Goal: Transaction & Acquisition: Purchase product/service

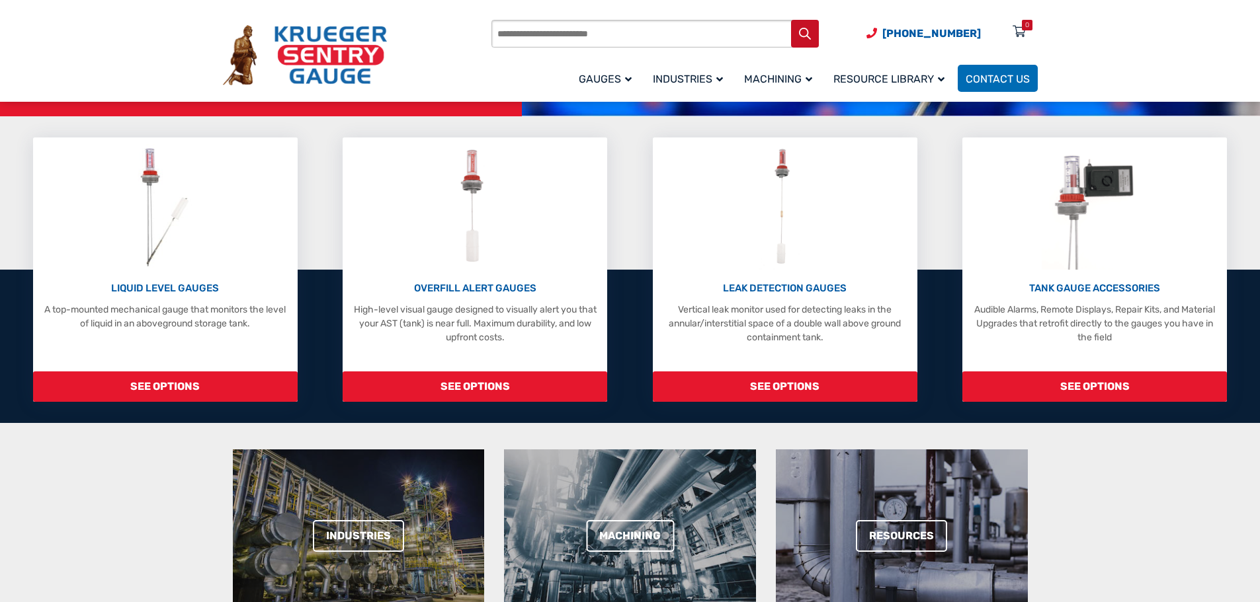
scroll to position [132, 0]
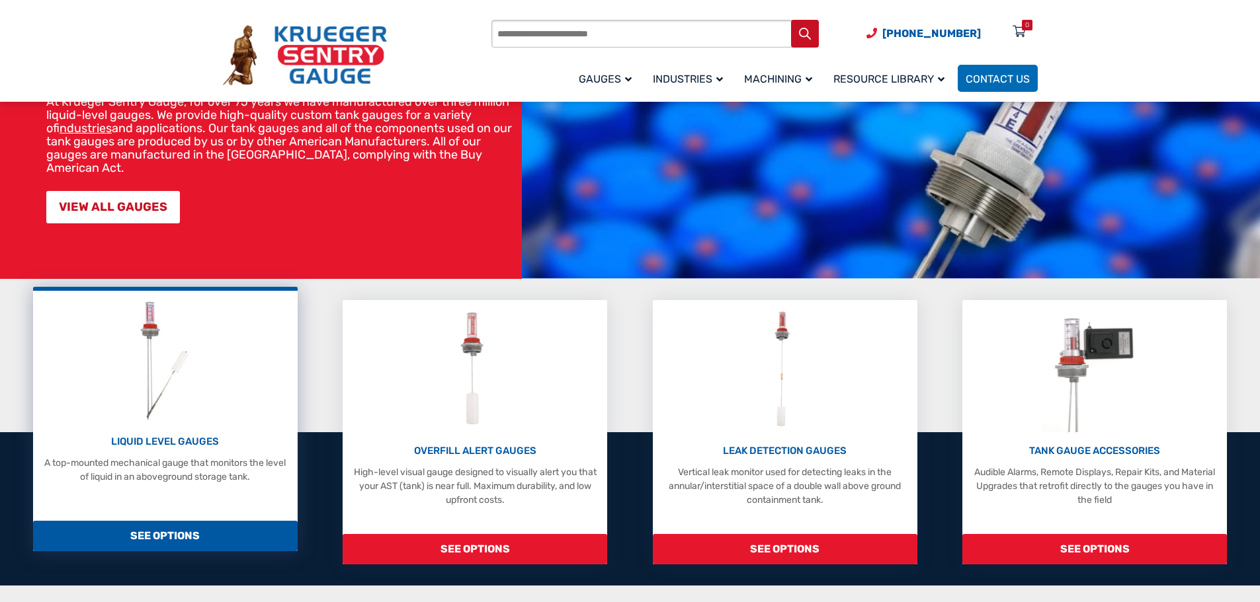
click at [161, 399] on img at bounding box center [165, 361] width 70 height 126
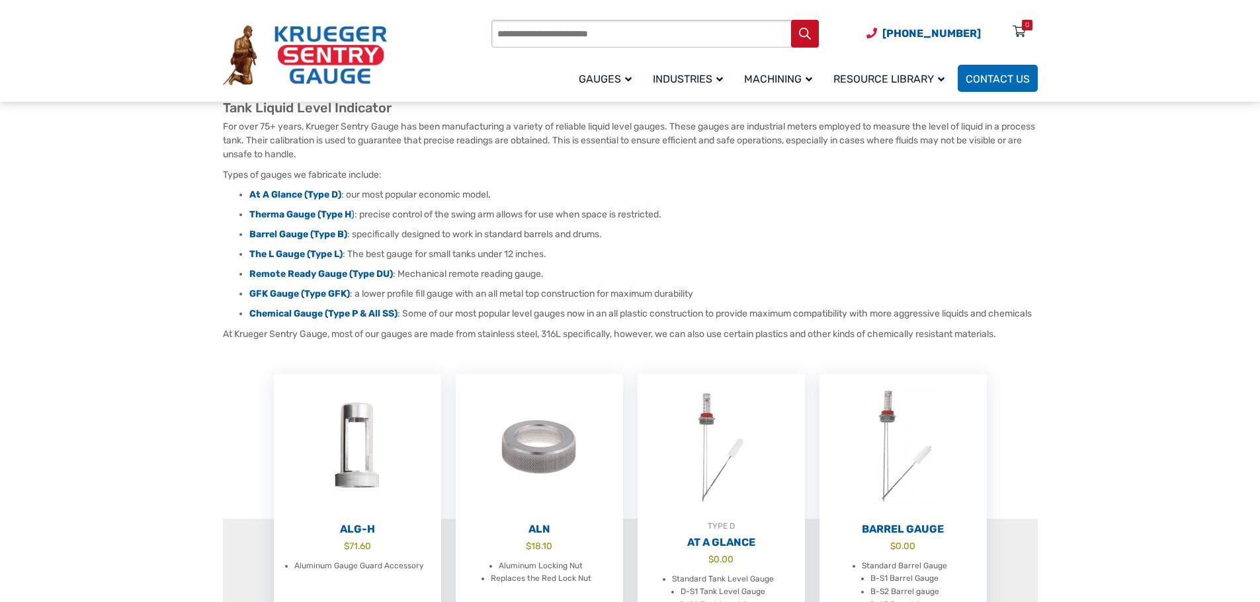
scroll to position [132, 0]
click at [325, 188] on strong "At A Glance (Type D)" at bounding box center [295, 193] width 92 height 11
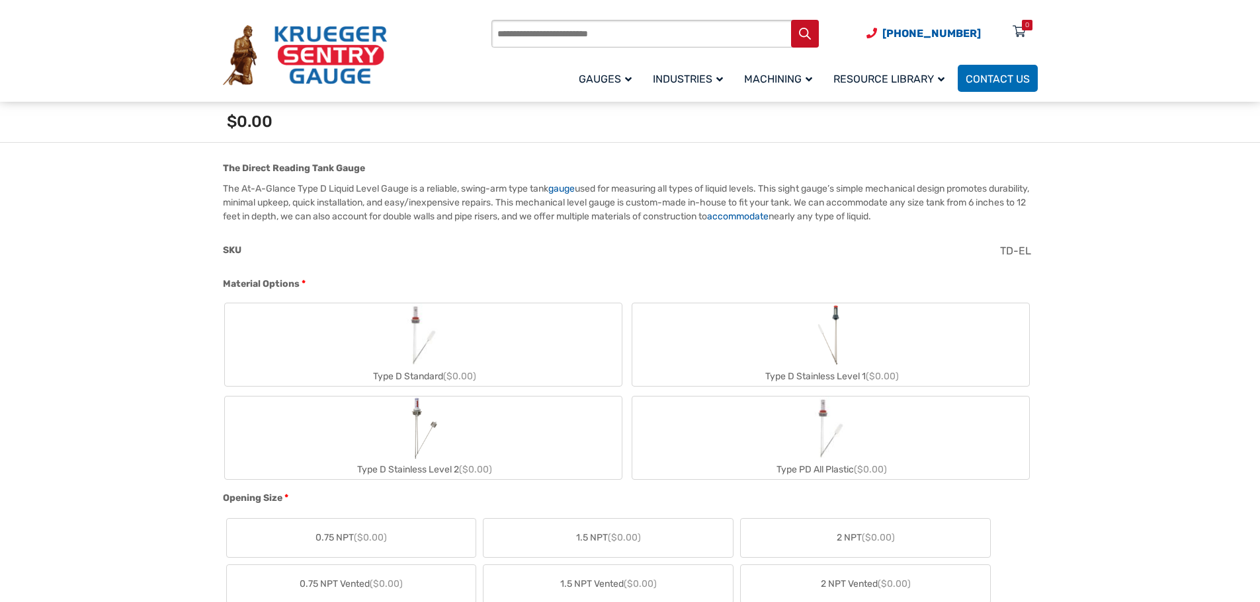
scroll to position [397, 0]
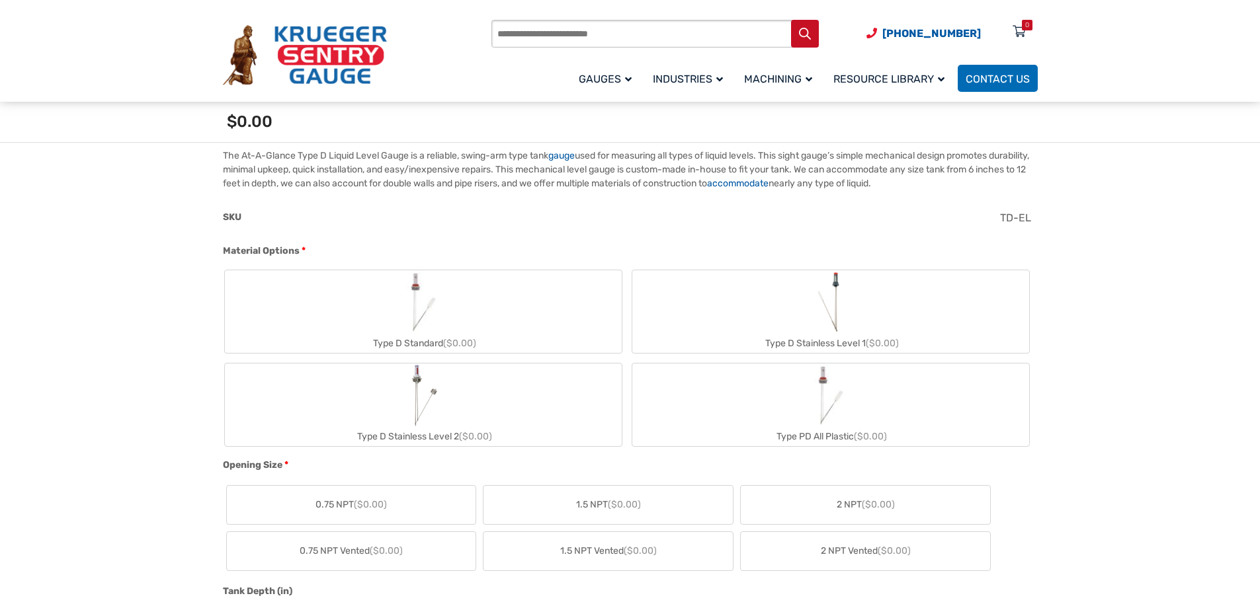
click at [453, 323] on img "Type D Standard" at bounding box center [422, 301] width 63 height 63
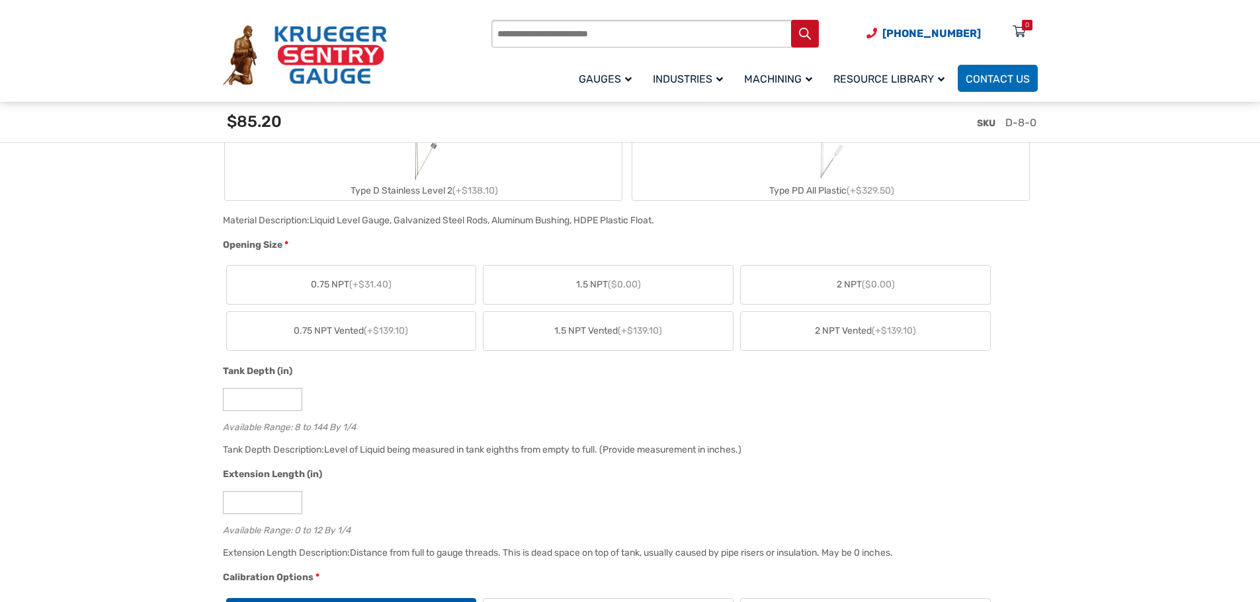
scroll to position [661, 0]
click at [866, 287] on span "($0.00)" at bounding box center [877, 283] width 33 height 11
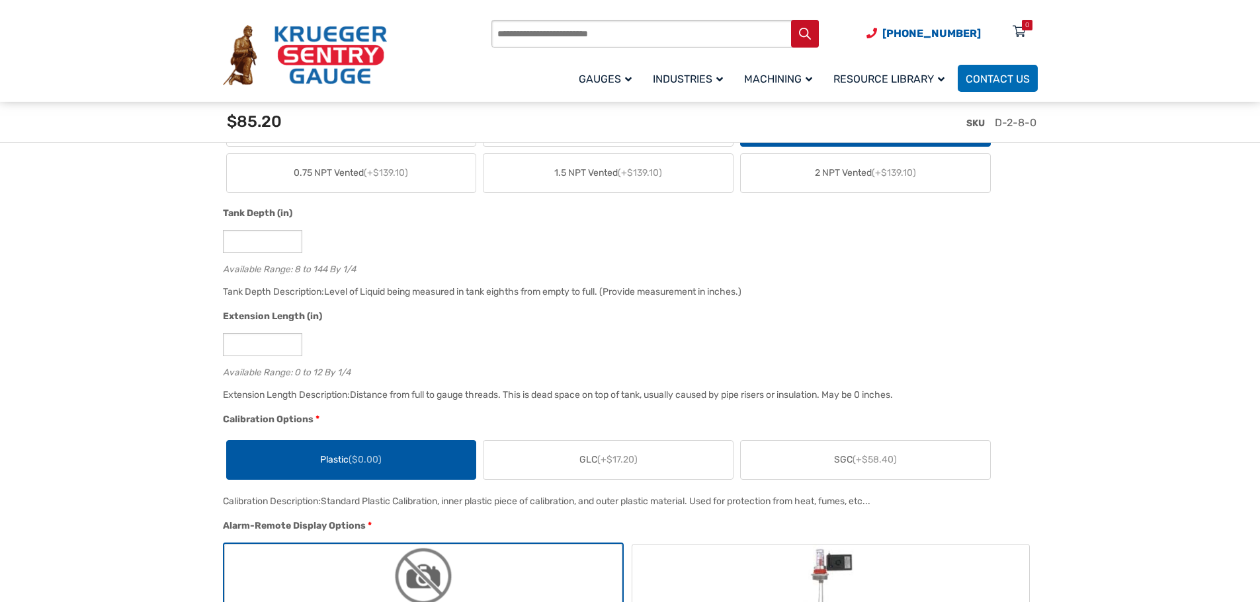
scroll to position [860, 0]
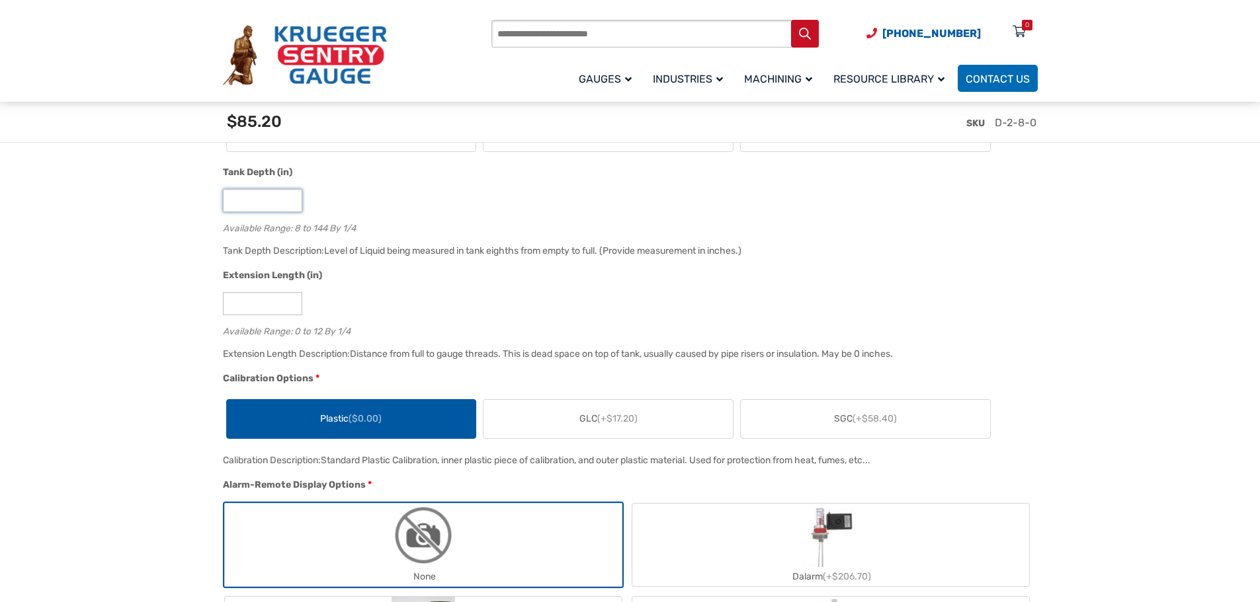
drag, startPoint x: 259, startPoint y: 206, endPoint x: 195, endPoint y: 202, distance: 63.6
type input "**"
click at [397, 278] on div "Extension Length (in)" at bounding box center [627, 276] width 808 height 17
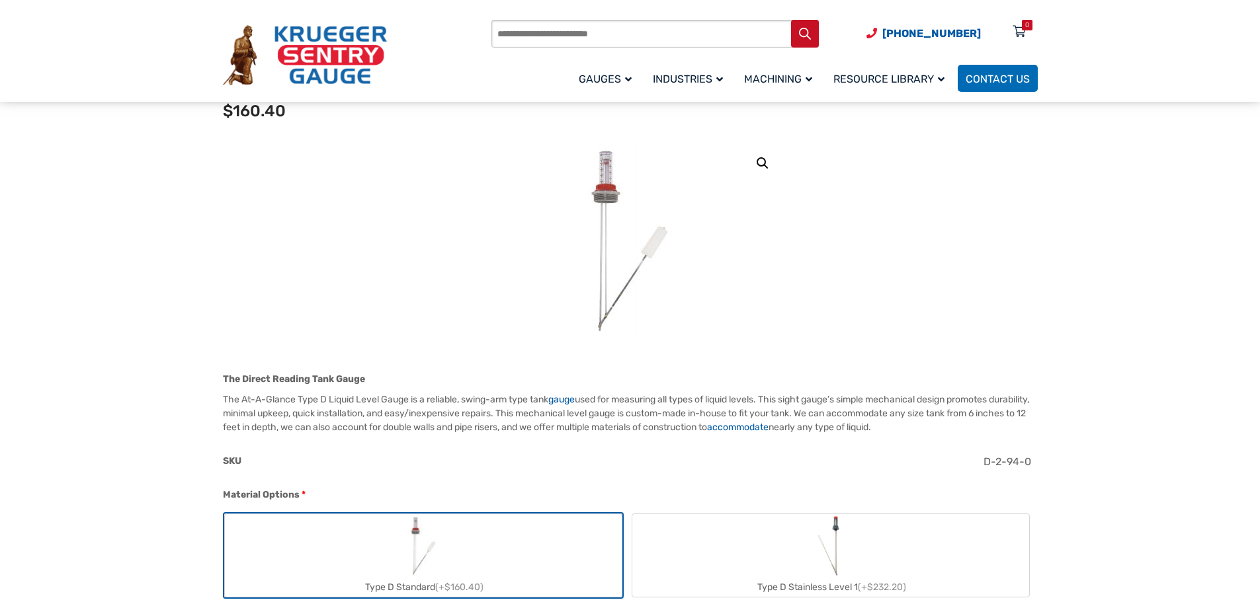
scroll to position [132, 0]
